Goal: Information Seeking & Learning: Check status

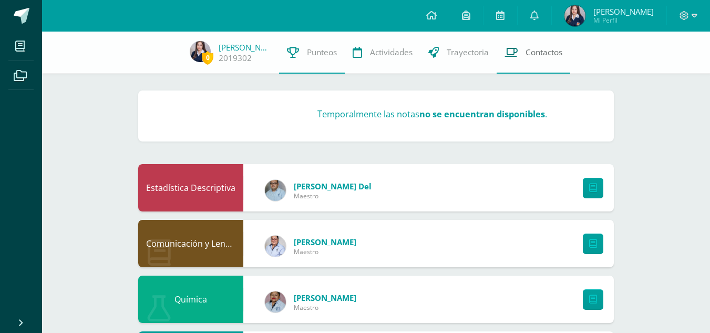
click at [538, 66] on link "Contactos" at bounding box center [533, 53] width 74 height 42
click at [355, 49] on icon at bounding box center [356, 52] width 9 height 11
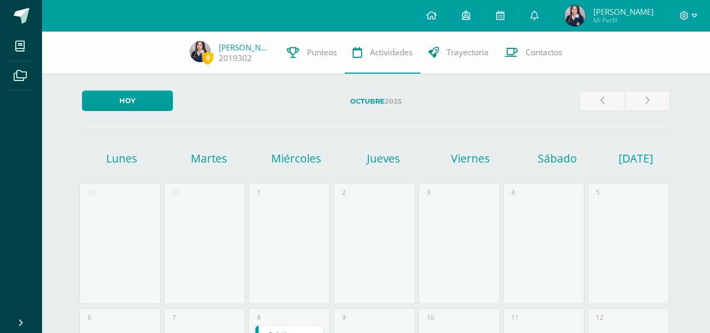
click at [316, 55] on span "Punteos" at bounding box center [322, 52] width 30 height 11
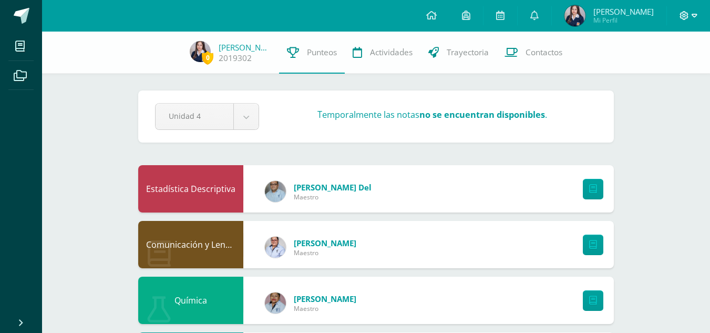
click at [688, 18] on icon at bounding box center [683, 15] width 9 height 9
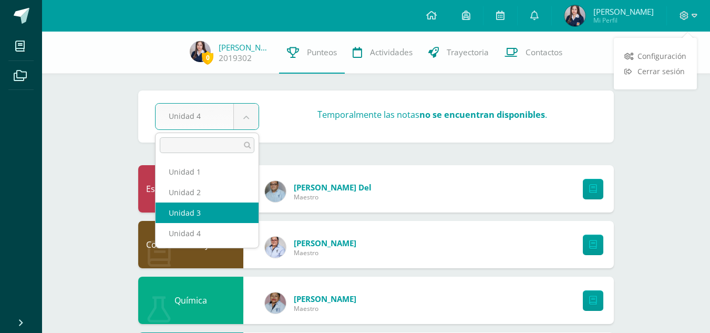
select select "Unidad 3"
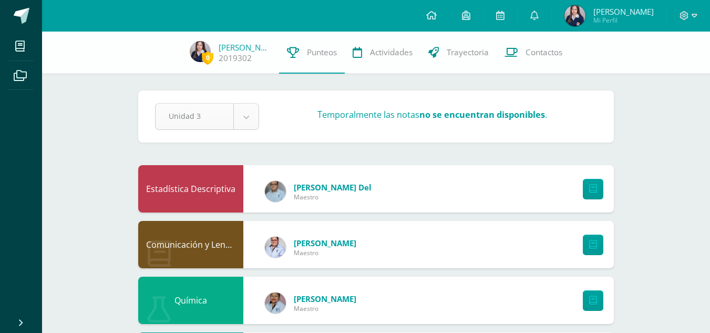
drag, startPoint x: 263, startPoint y: 127, endPoint x: 256, endPoint y: 125, distance: 6.5
click at [256, 125] on div "Unidad 3 Unidad 1 Unidad 2 Unidad 3 Unidad 4" at bounding box center [207, 116] width 112 height 27
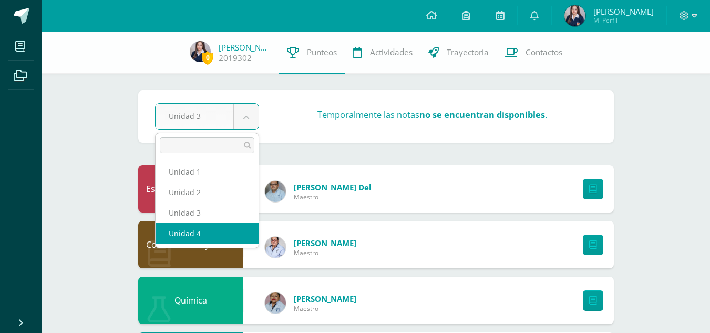
select select "Unidad 4"
